Goal: Task Accomplishment & Management: Manage account settings

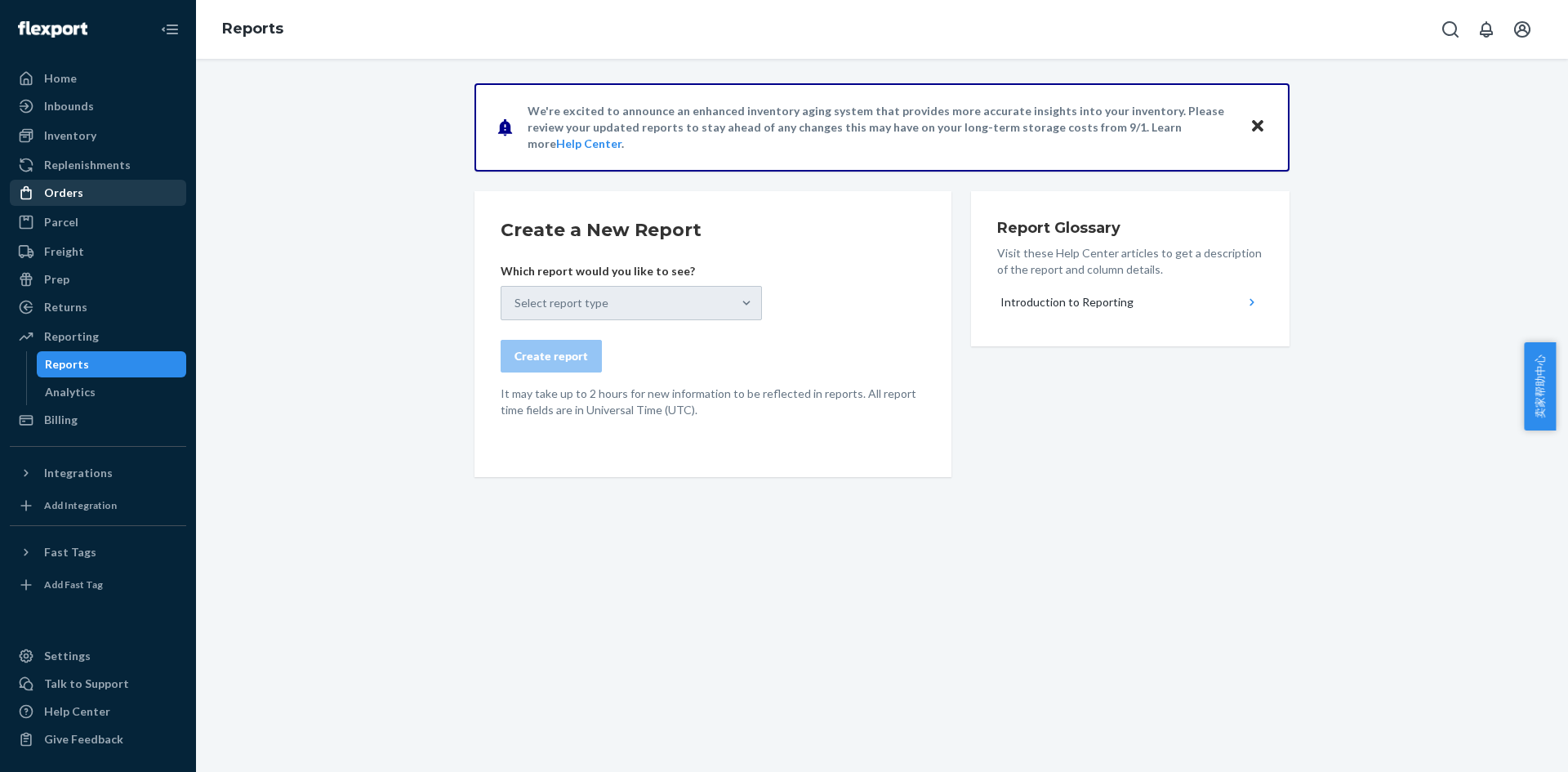
click at [72, 191] on div "Orders" at bounding box center [63, 193] width 39 height 17
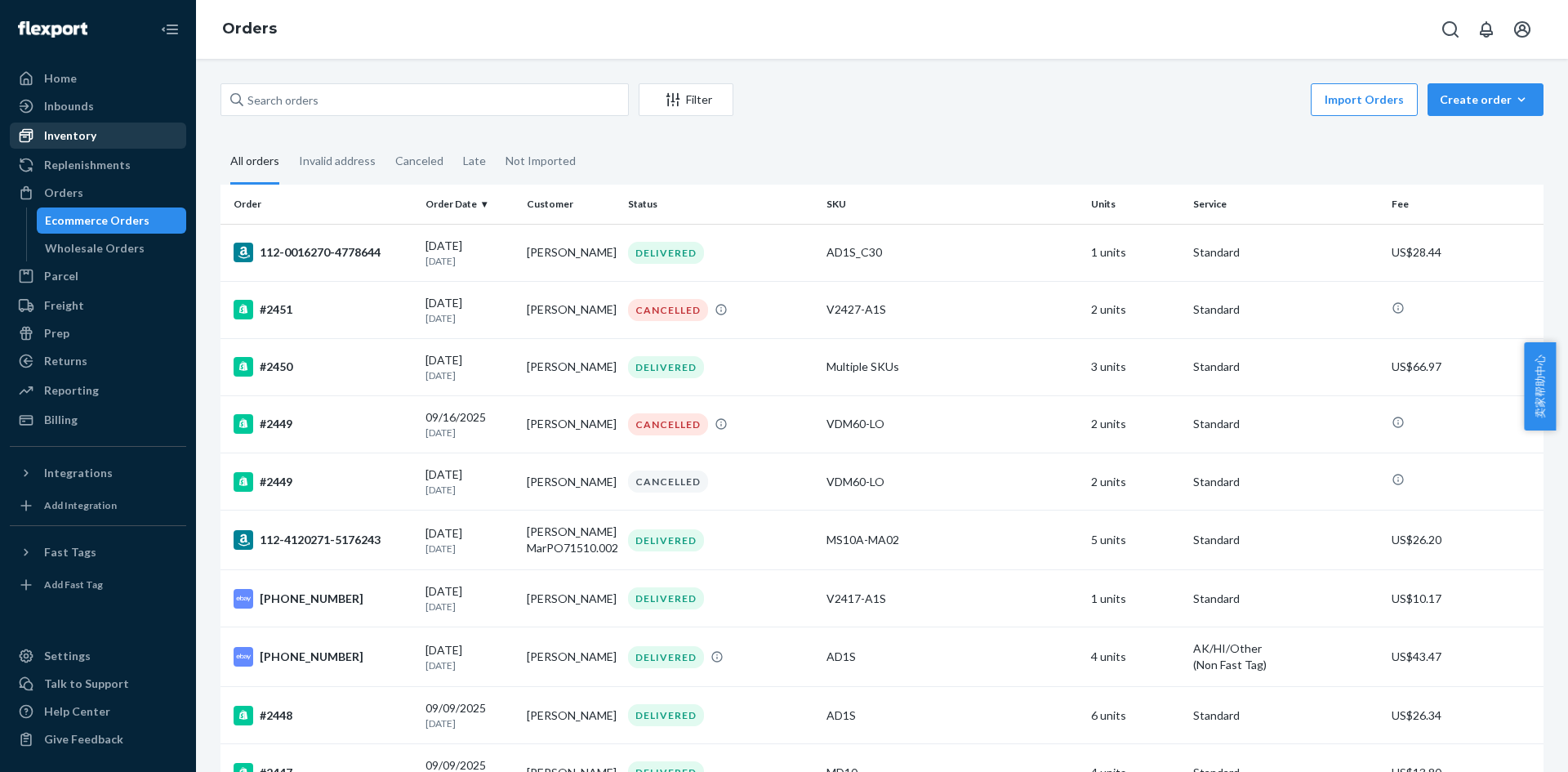
click at [88, 138] on div "Inventory" at bounding box center [70, 136] width 52 height 17
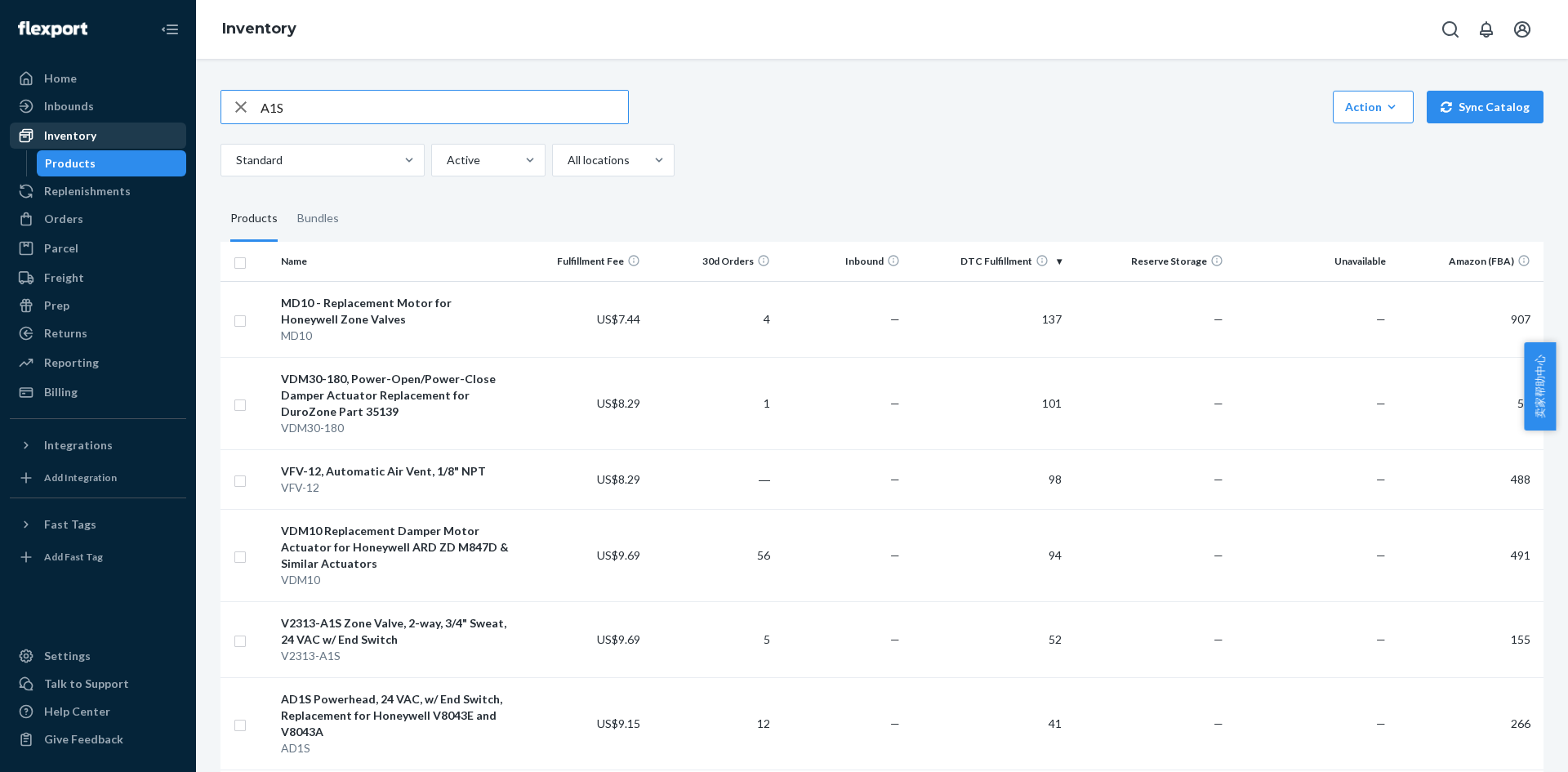
type input "A1S"
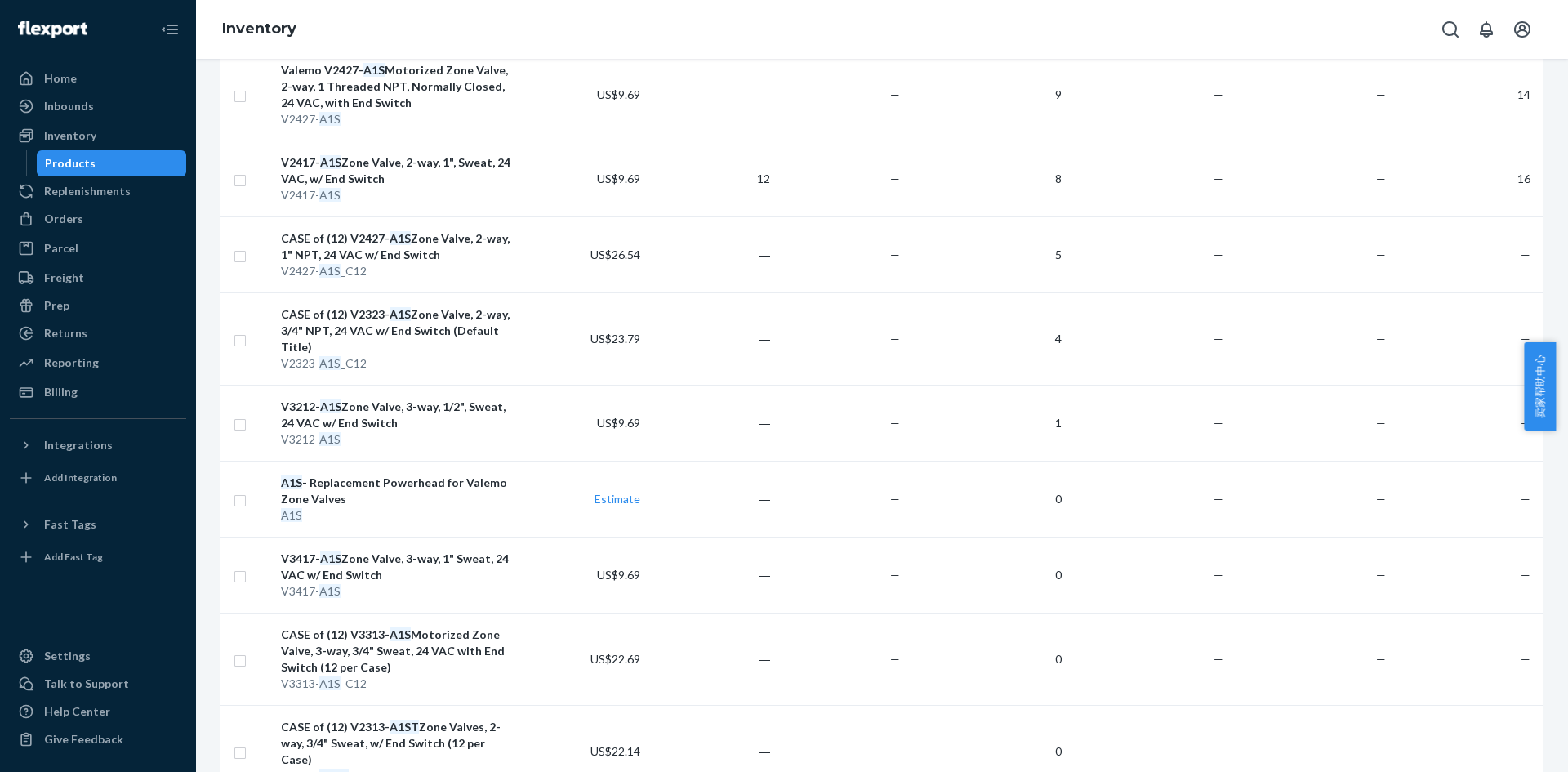
scroll to position [653, 0]
